Goal: Find specific fact: Find specific fact

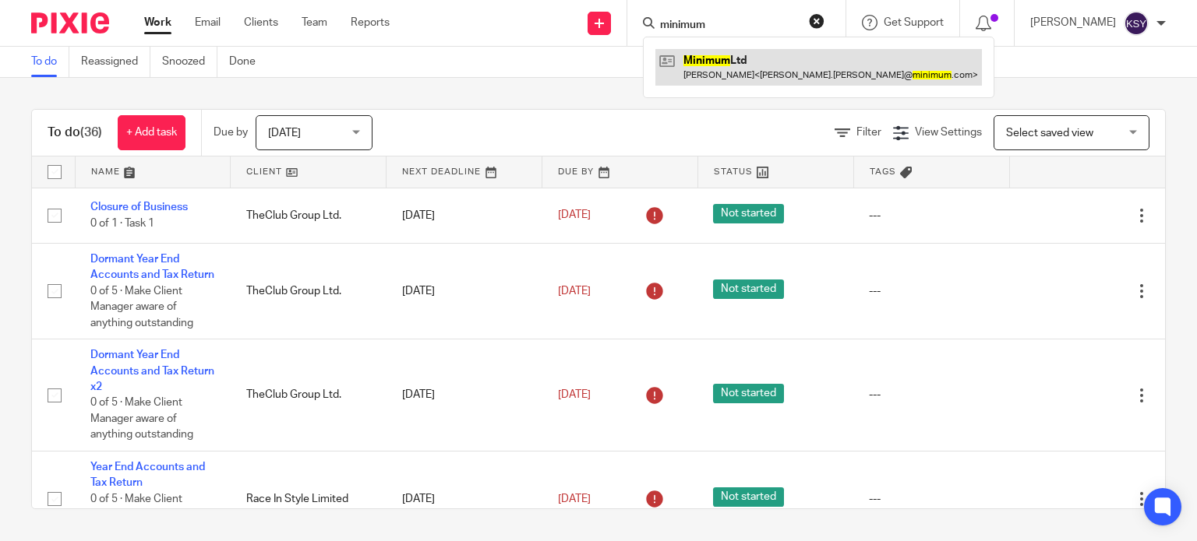
type input "minimum"
click at [757, 56] on link at bounding box center [818, 67] width 326 height 36
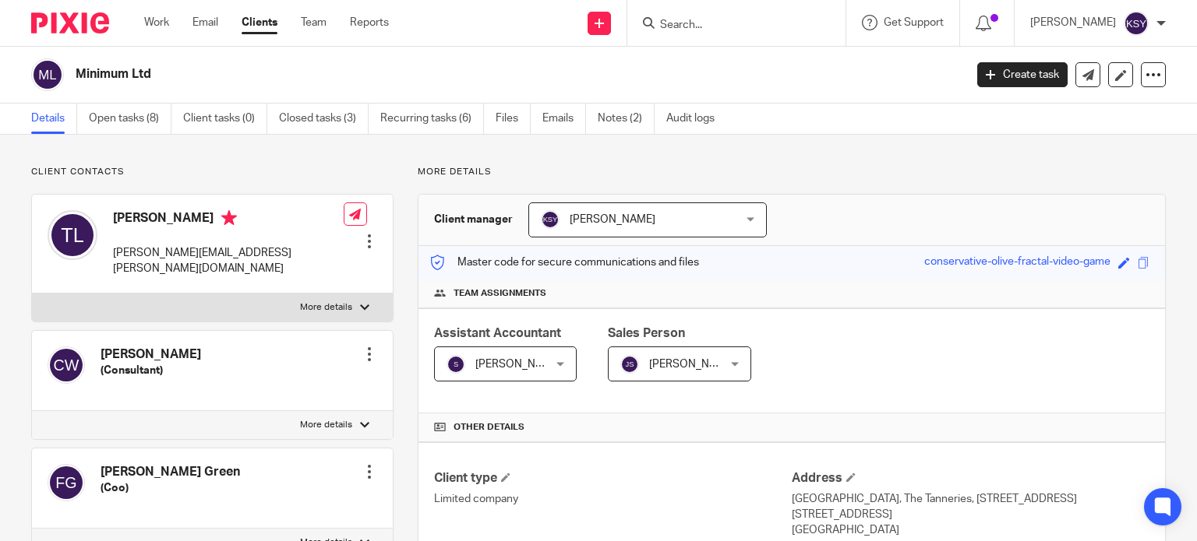
click at [714, 29] on input "Search" at bounding box center [728, 26] width 140 height 14
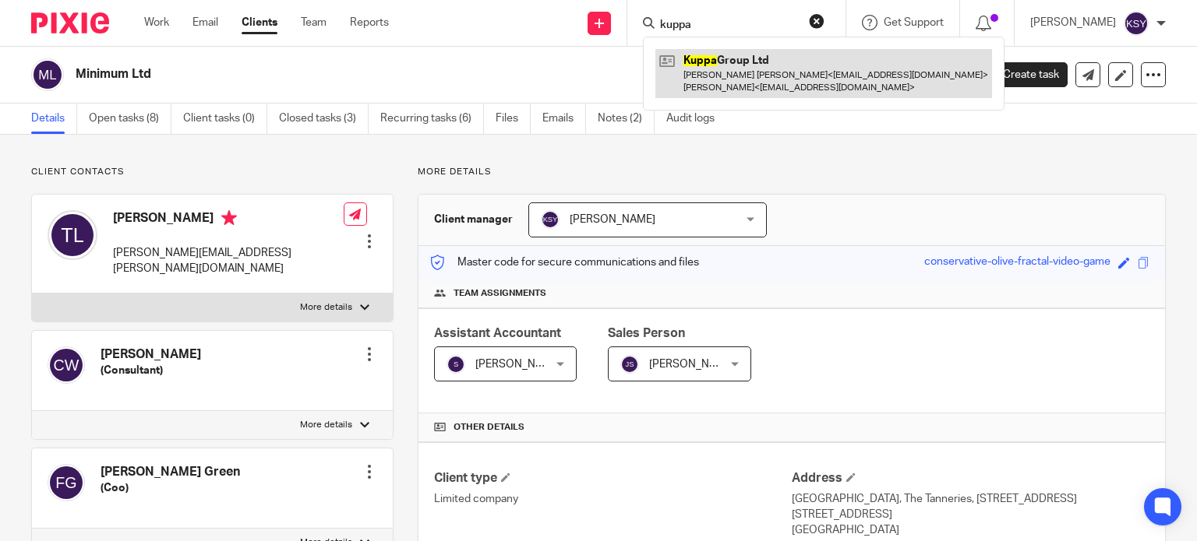
type input "kuppa"
click at [703, 56] on link at bounding box center [823, 73] width 337 height 48
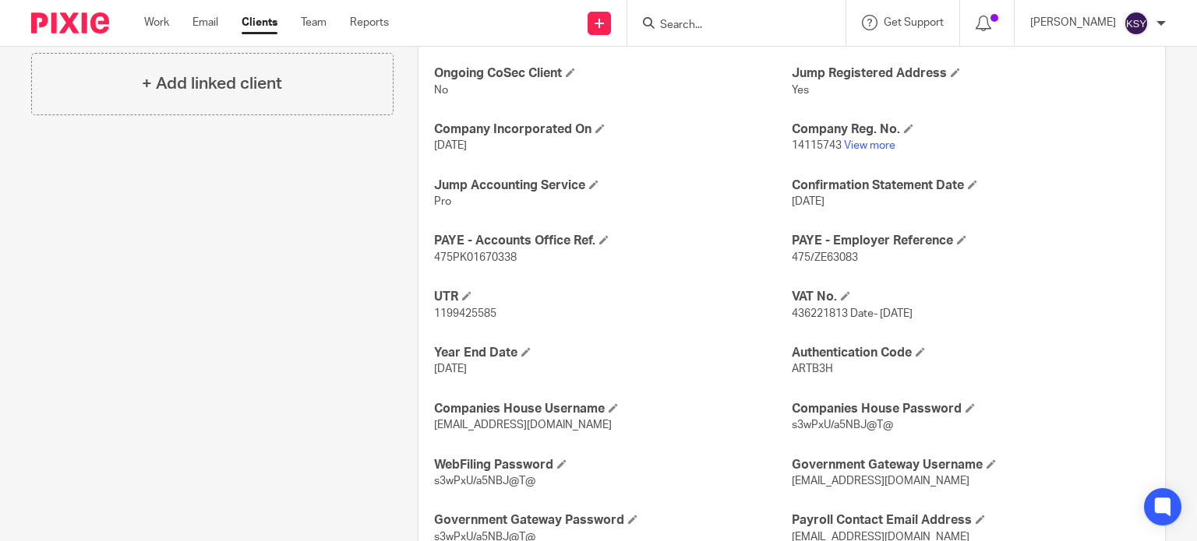
scroll to position [623, 0]
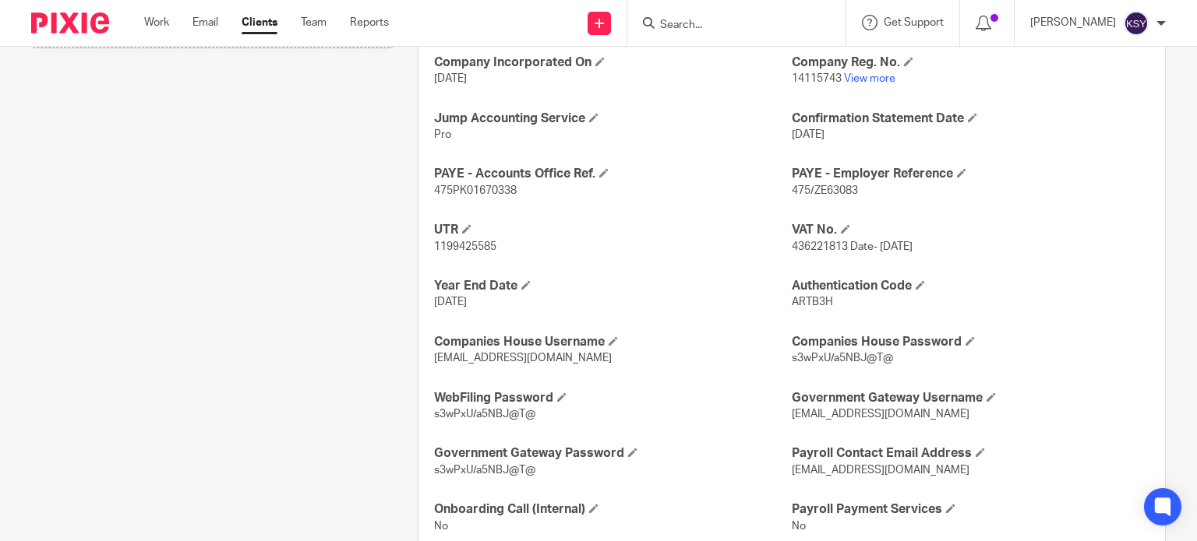
click at [810, 248] on span "436221813 Date- 24th March 2023" at bounding box center [852, 247] width 121 height 11
drag, startPoint x: 810, startPoint y: 248, endPoint x: 798, endPoint y: 249, distance: 12.6
click at [798, 249] on span "436221813 Date- 24th March 2023" at bounding box center [852, 247] width 121 height 11
copy span "436221813"
